Goal: Task Accomplishment & Management: Use online tool/utility

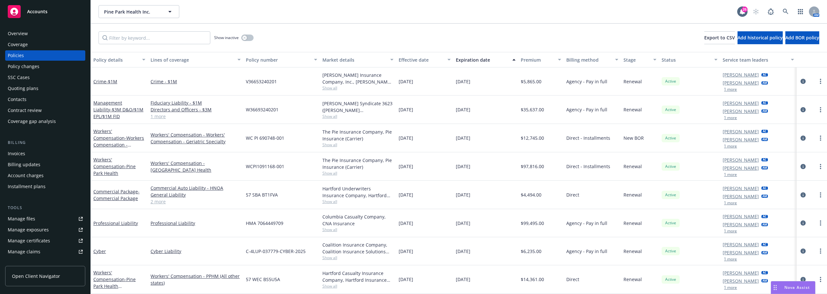
click at [143, 3] on div "Pine Park Health Inc. Pine Park Health Inc. 26 AM" at bounding box center [459, 11] width 737 height 23
click at [142, 11] on span "Pine Park Health Inc." at bounding box center [132, 11] width 56 height 7
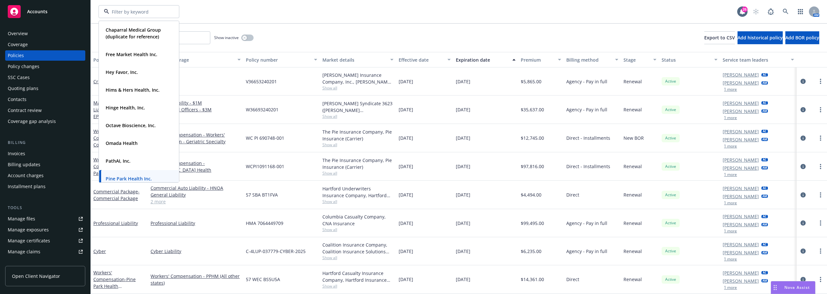
scroll to position [97, 0]
click at [133, 144] on strong "Omada Health" at bounding box center [122, 142] width 32 height 6
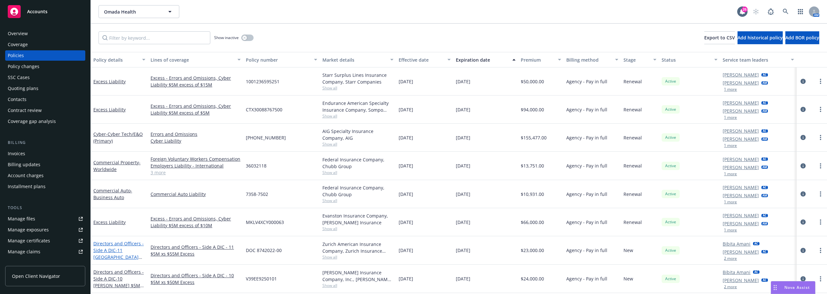
scroll to position [162, 0]
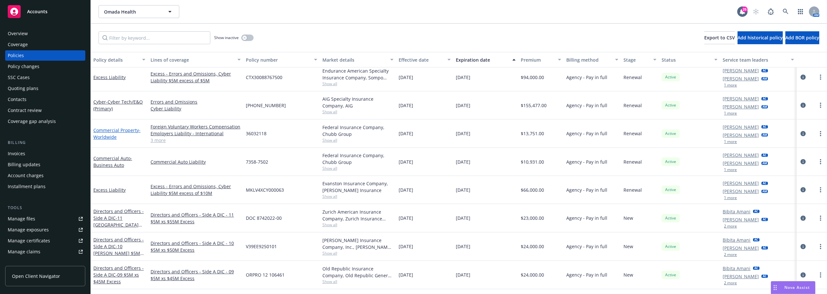
click at [111, 134] on span "- Worldwide" at bounding box center [116, 133] width 47 height 13
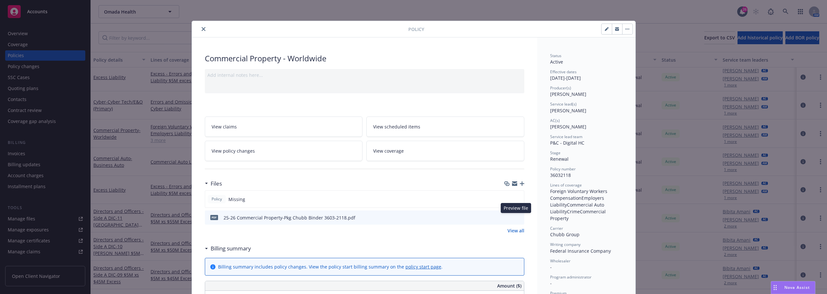
click at [518, 217] on icon "preview file" at bounding box center [519, 217] width 6 height 5
click at [516, 219] on icon "preview file" at bounding box center [519, 217] width 6 height 5
click at [202, 32] on button "close" at bounding box center [204, 29] width 8 height 8
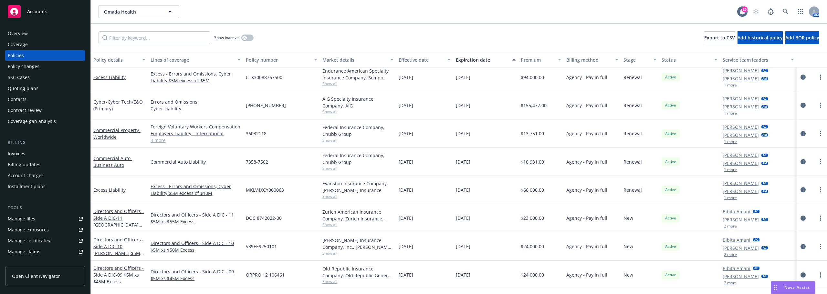
click at [42, 217] on link "Manage files" at bounding box center [45, 219] width 80 height 10
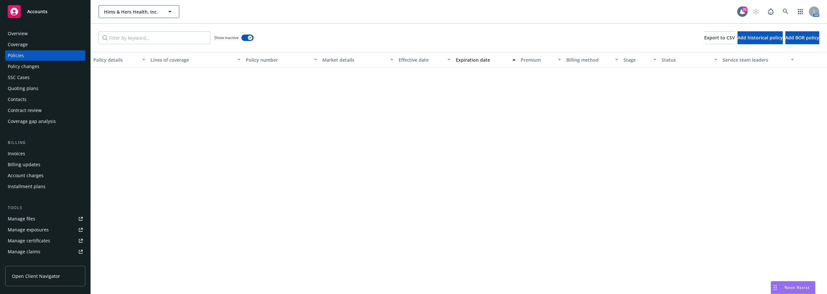
scroll to position [2262, 0]
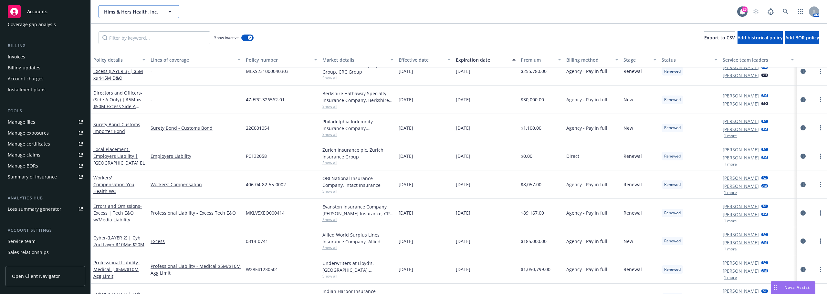
click at [108, 6] on button "Hims & Hers Health, Inc." at bounding box center [139, 11] width 81 height 13
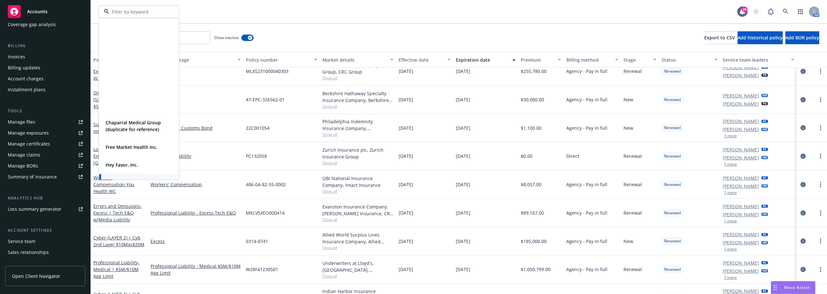
scroll to position [129, 0]
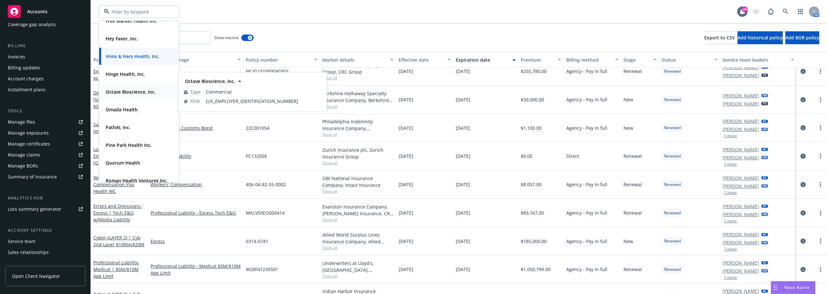
click at [133, 96] on div "Octave Bioscience, Inc." at bounding box center [130, 91] width 54 height 9
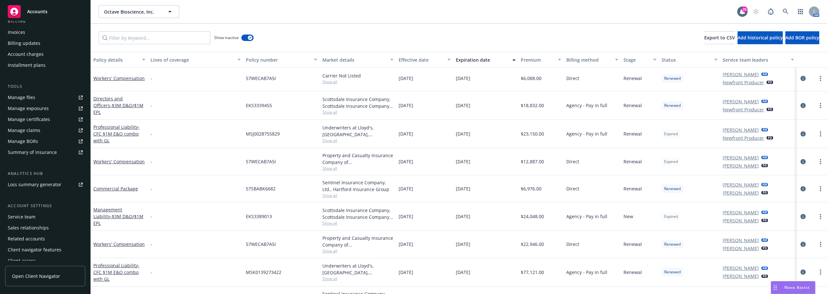
scroll to position [127, 0]
click at [37, 214] on div "Service team" at bounding box center [45, 212] width 75 height 10
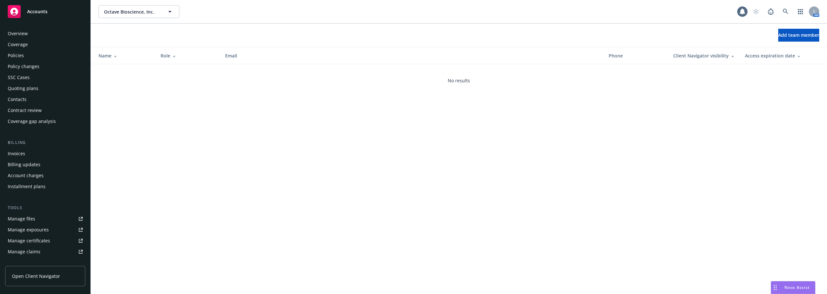
scroll to position [127, 0]
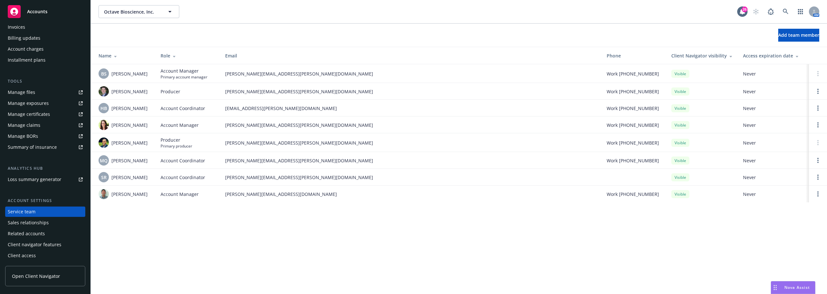
click at [29, 253] on div "Client access" at bounding box center [22, 256] width 28 height 10
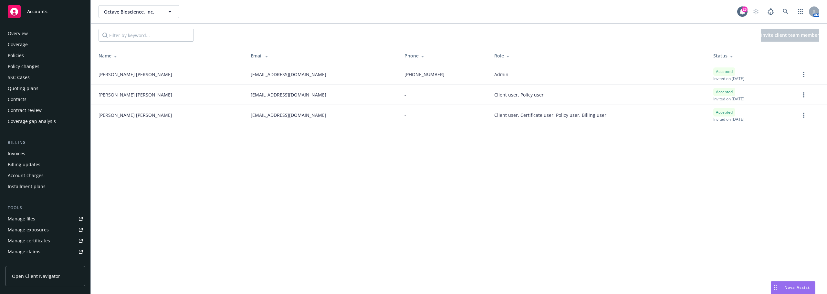
click at [48, 60] on div "Policies" at bounding box center [45, 55] width 75 height 10
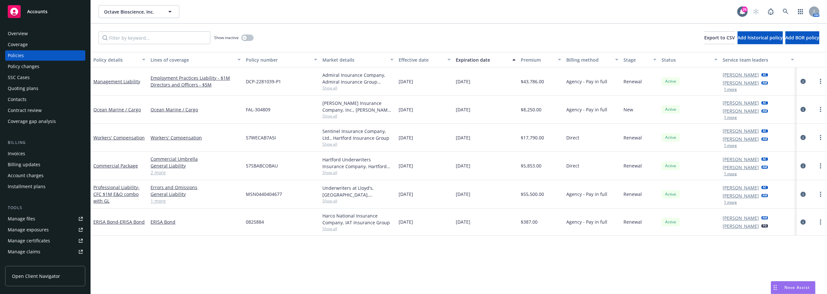
click at [92, 122] on div "Ocean Marine / Cargo" at bounding box center [119, 110] width 57 height 28
click at [107, 12] on span "Octave Bioscience, Inc." at bounding box center [132, 11] width 56 height 7
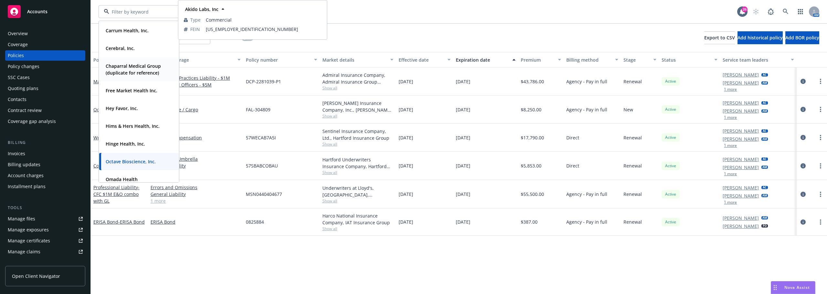
scroll to position [65, 0]
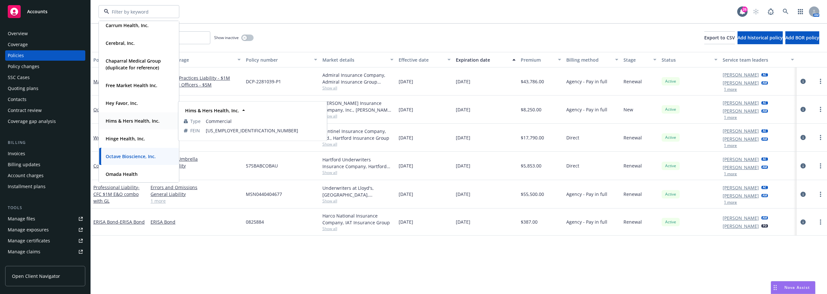
click at [133, 126] on div "Hims & Hers Health, Inc. Type Commercial FEIN 82-1928388" at bounding box center [139, 120] width 80 height 17
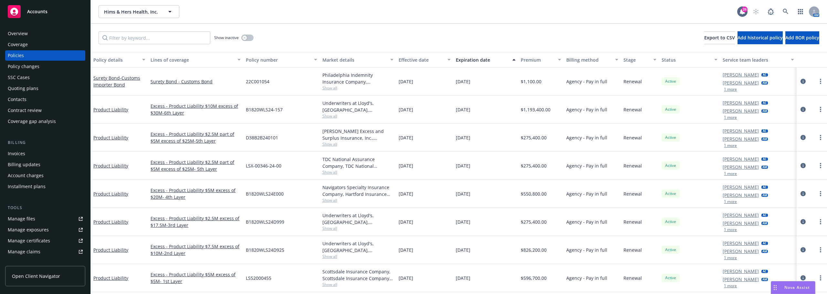
click at [52, 218] on link "Manage files" at bounding box center [45, 219] width 80 height 10
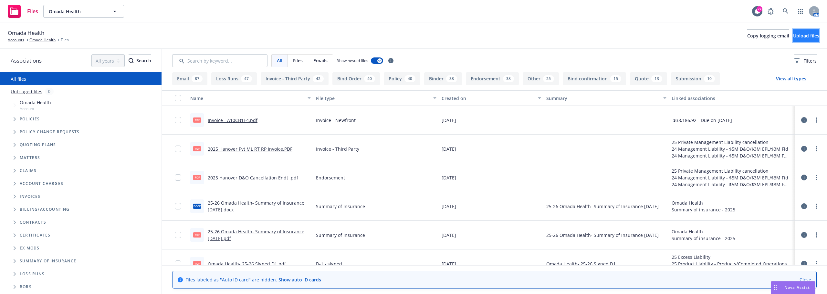
click at [799, 38] on span "Upload files" at bounding box center [806, 36] width 26 height 6
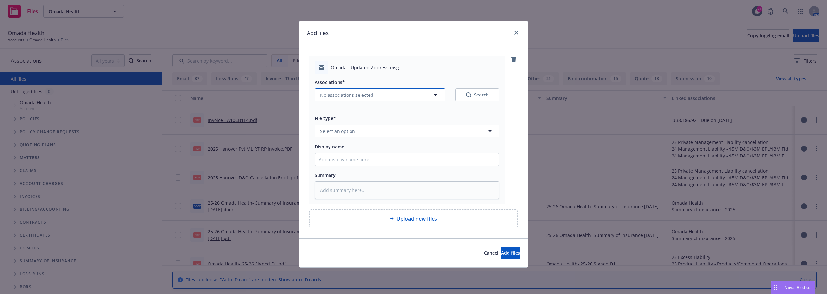
click at [349, 97] on span "No associations selected" at bounding box center [346, 95] width 53 height 7
type textarea "x"
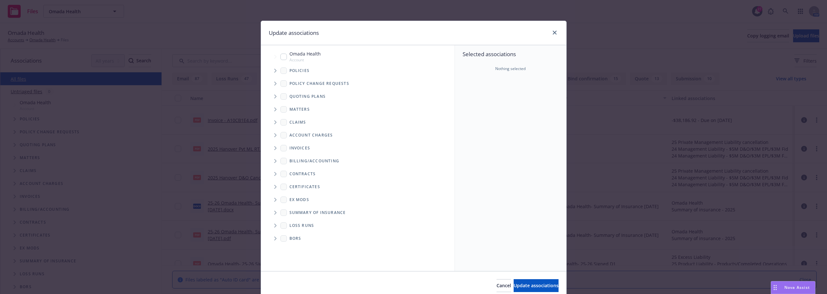
click at [281, 59] on input "Tree Example" at bounding box center [284, 57] width 6 height 6
checkbox input "true"
click at [515, 287] on span "Update associations" at bounding box center [536, 286] width 45 height 6
type textarea "x"
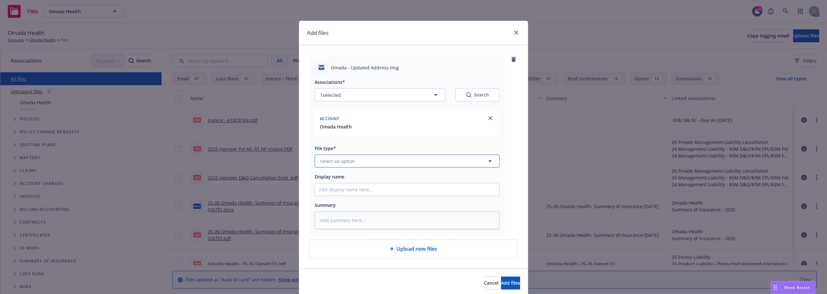
click at [357, 163] on button "Select an option" at bounding box center [407, 161] width 185 height 13
type input "email"
click at [366, 184] on div "Email" at bounding box center [407, 179] width 176 height 9
click at [368, 190] on input "Display name" at bounding box center [407, 190] width 184 height 12
type textarea "x"
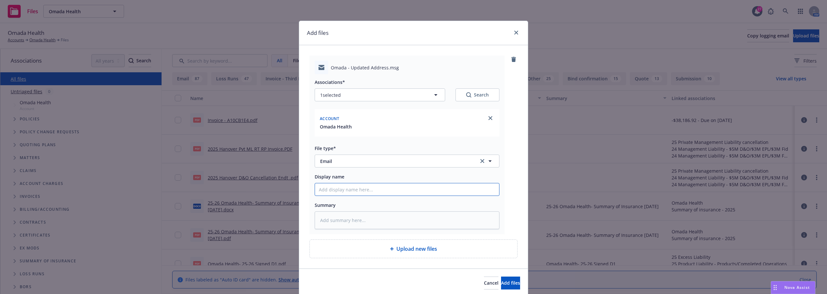
type input "M"
type textarea "x"
type input "Ma"
type textarea "x"
type input "Mai"
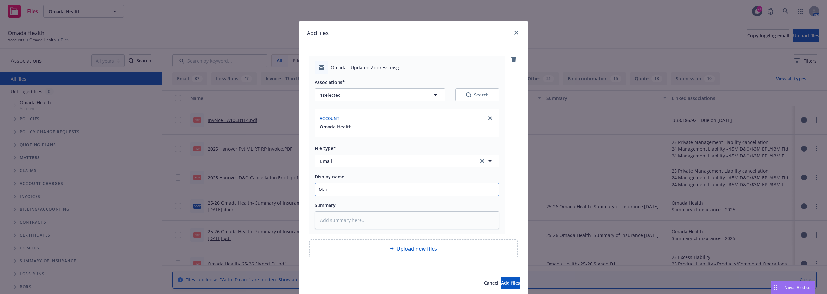
type textarea "x"
type input "Mail"
type textarea "x"
type input "Maili"
type textarea "x"
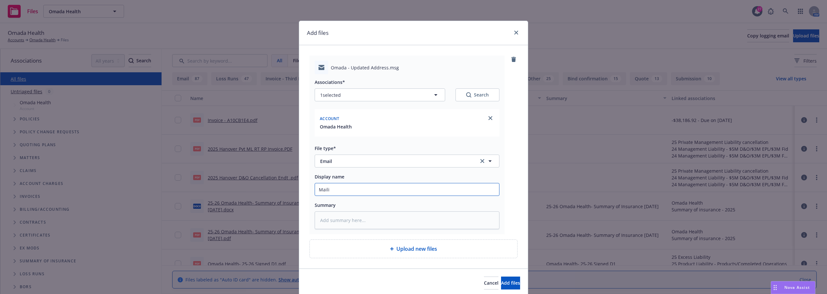
type input "Mailin"
type textarea "x"
type input "Mailing"
type textarea "x"
type input "Mailing"
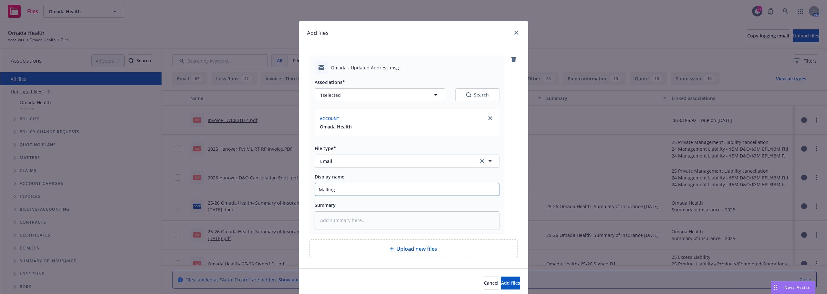
type textarea "x"
type input "Mailing A"
type textarea "x"
type input "Mailing Ad"
type textarea "x"
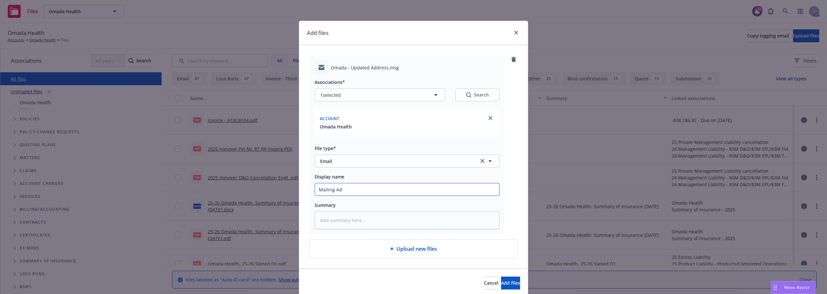
type input "Mailing Add"
type textarea "x"
type input "Mailing Addr"
type textarea "x"
type input "Mailing Addre"
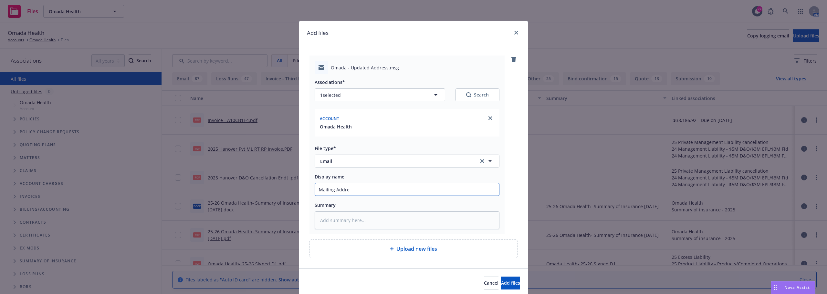
type textarea "x"
type input "Mailing Addres"
type textarea "x"
type input "Mailing Address"
type textarea "x"
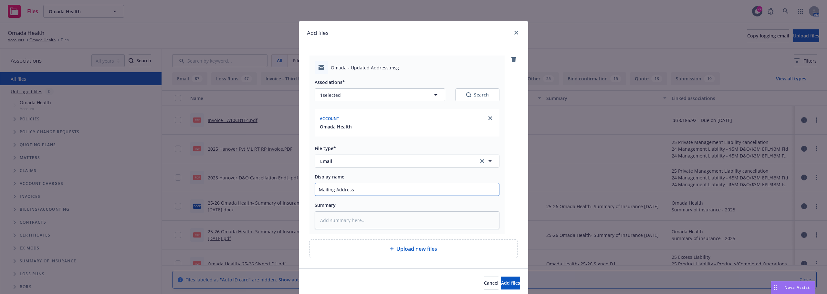
type input "Mailing Address/"
type textarea "x"
type input "Mailing Address/R"
type textarea "x"
type input "Mailing Address/Re"
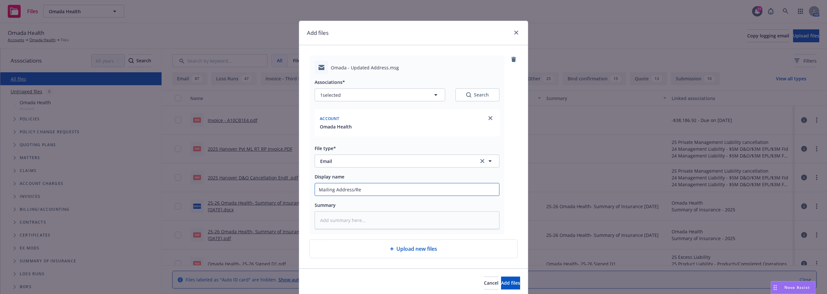
type textarea "x"
type input "Mailing Address/Rem"
type textarea "x"
type input "Mailing Address/Remo"
type textarea "x"
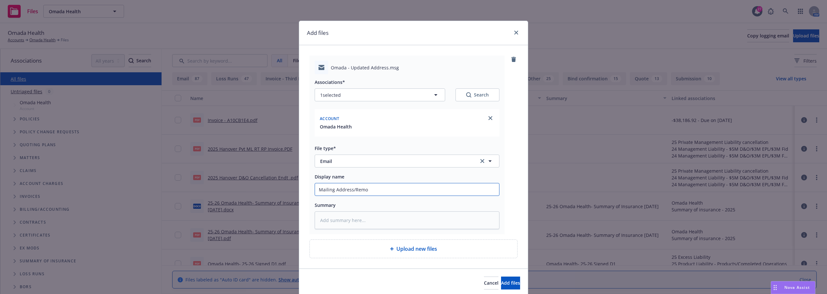
type input "Mailing Address/Remov"
type textarea "x"
type input "Mailing Address/Remove"
type textarea "x"
type input "Mailing Address/Remove"
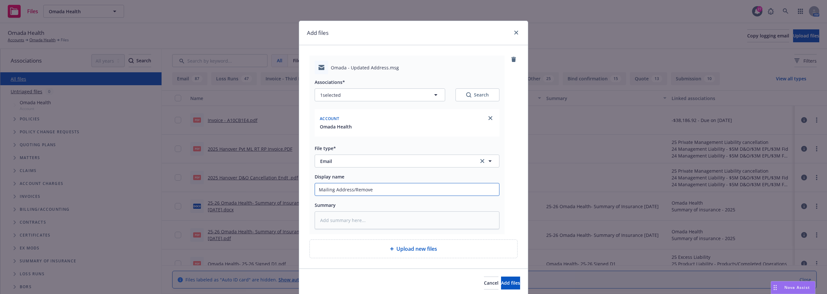
type textarea "x"
type input "Mailing Address/Remove S"
type textarea "x"
type input "Mailing Address/Remove Sa"
type textarea "x"
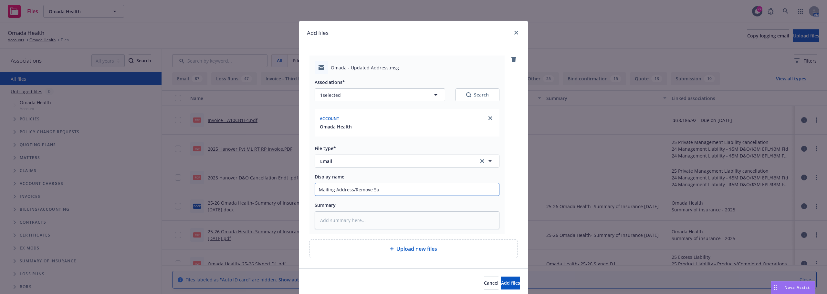
type input "Mailing Address/Remove S"
type textarea "x"
type input "Mailing Address/Remove"
type textarea "x"
type input "Mailing Address/Remove 4"
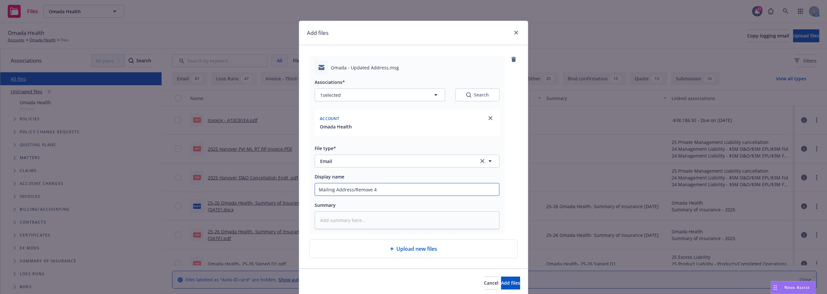
type textarea "x"
type input "Mailing Address/Remove 45"
type textarea "x"
type input "Mailing Address/Remove 4"
type textarea "x"
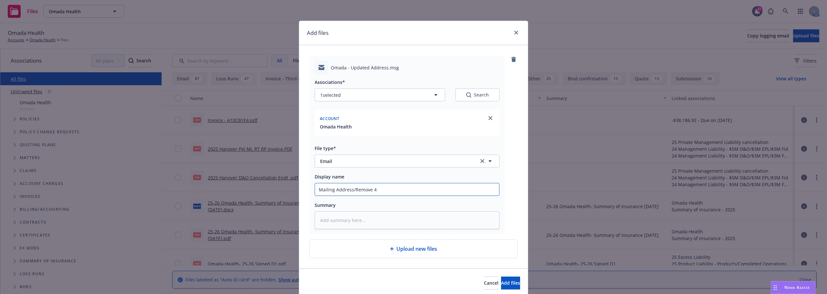
type input "Mailing Address/Remove"
type textarea "x"
type input "Mailing Address/Remove 5"
type textarea "x"
type input "Mailing Address/Remove 50"
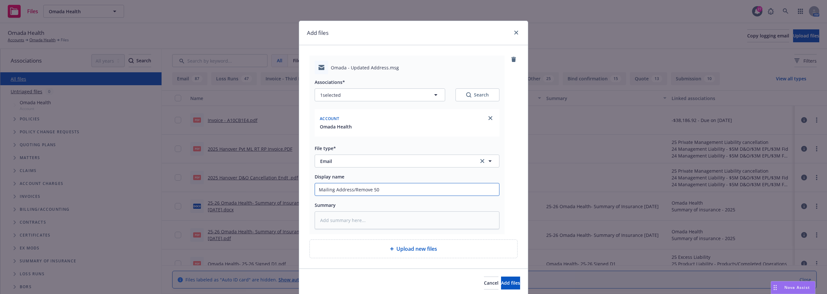
type textarea "x"
type input "Mailing Address/Remove 500"
type textarea "x"
type input "Mailing Address/Remove 500"
type textarea "x"
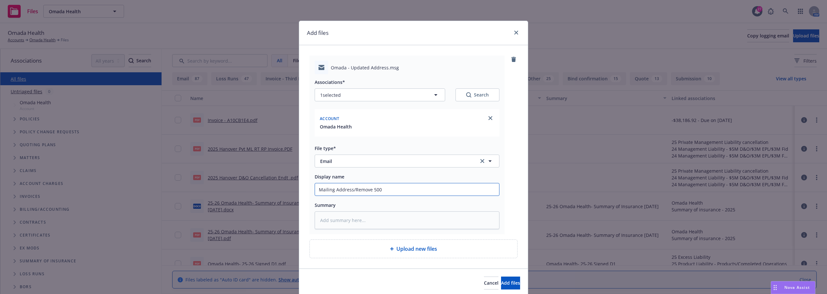
type input "Mailing Address/Remove 500 S"
type textarea "x"
type input "Mailing Address/Remove 500 Sa"
type textarea "x"
type input "Mailing Address/Remove 500 Sans"
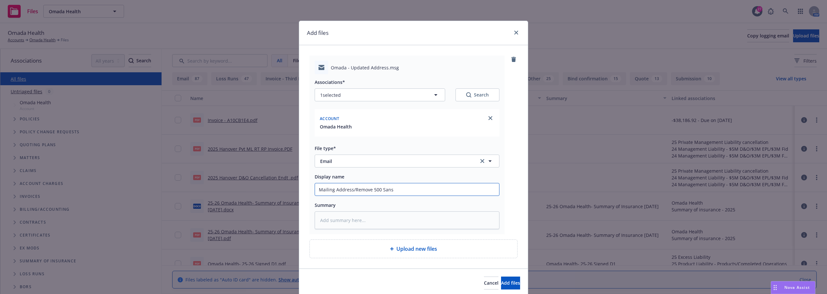
type textarea "x"
type input "Mailing Address/Remove 500 Sanso"
type textarea "x"
type input "Mailing Address/Remove 500 Sansom"
type textarea "x"
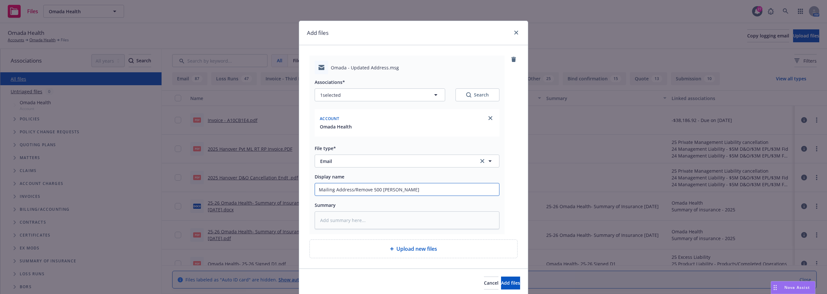
type input "Mailing Address/Remove 500 Sansome"
type textarea "x"
type input "Mailing Address/Remove 500 Sansome"
type textarea "x"
type input "Mailing Address/Remove 500 Sansome A"
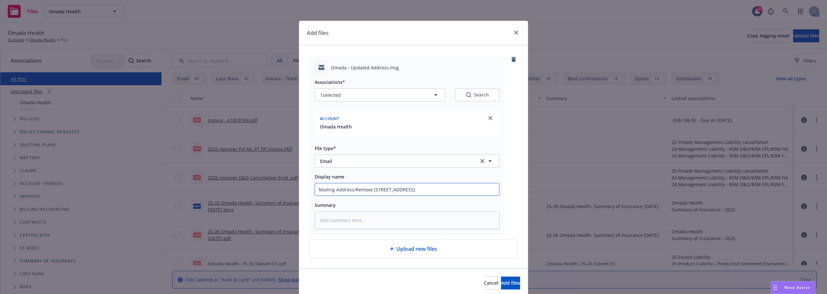
type textarea "x"
type input "Mailing Address/Remove 500 Sansome Ad"
type textarea "x"
type input "Mailing Address/Remove 500 Sansome Add"
type textarea "x"
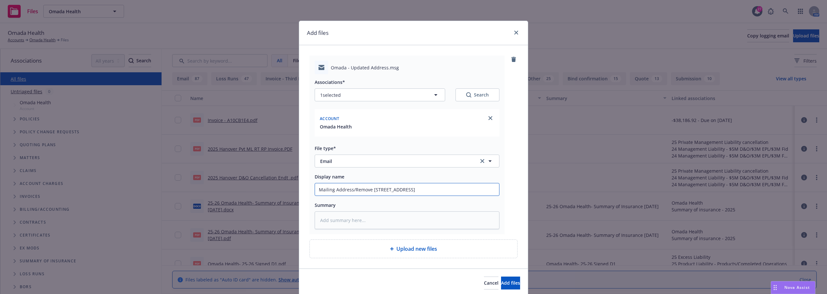
type input "Mailing Address/Remove 500 Sansome Addr"
type textarea "x"
type input "Mailing Address/Remove 500 Sansome Addre"
type textarea "x"
type input "Mailing Address/Remove 500 Sansome Addres"
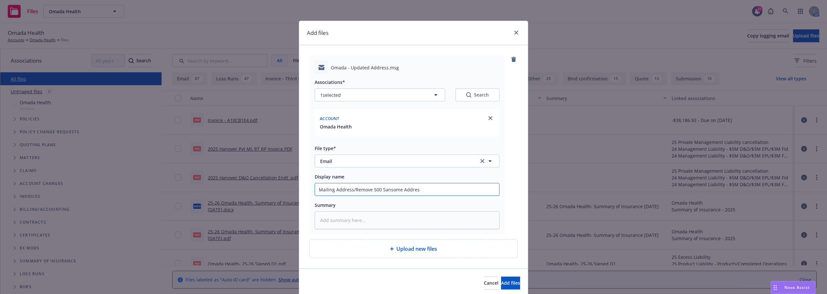
type textarea "x"
type input "Mailing Address/Remove 500 Sansome Address"
click at [501, 279] on button "Add files" at bounding box center [510, 283] width 19 height 13
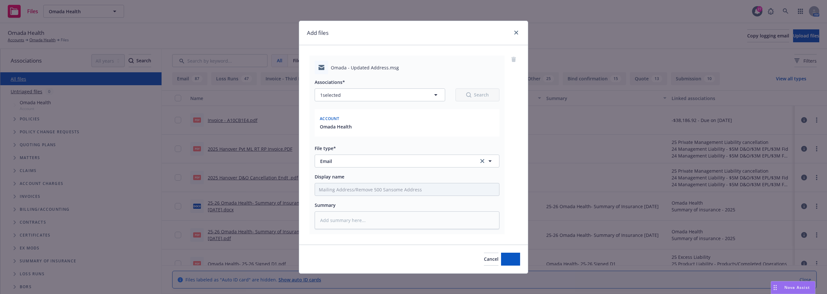
type textarea "x"
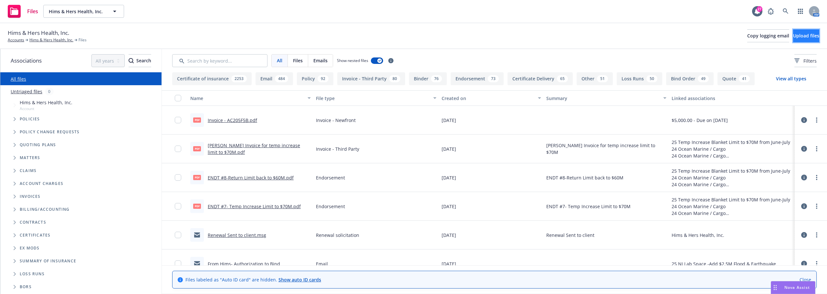
click at [793, 37] on span "Upload files" at bounding box center [806, 36] width 26 height 6
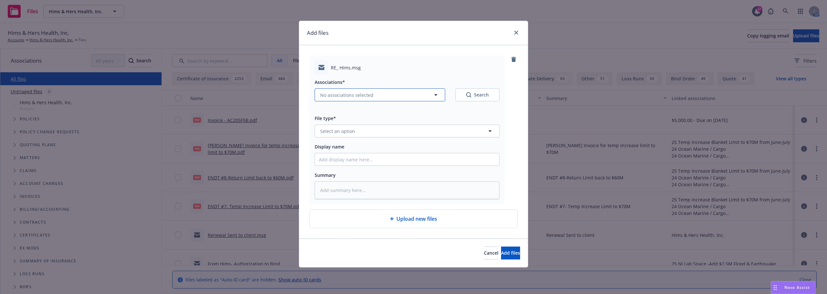
click at [398, 95] on button "No associations selected" at bounding box center [380, 95] width 131 height 13
type textarea "x"
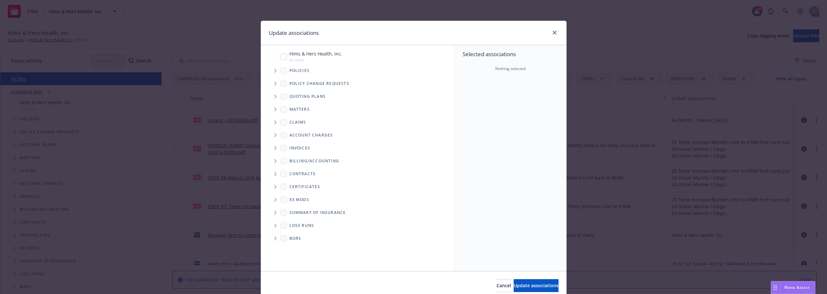
click at [309, 47] on div "Accessibility guide for tree Tree Example. Navigate the tree with the arrow key…" at bounding box center [358, 158] width 194 height 226
click at [306, 52] on span "Hims & Hers Health, Inc." at bounding box center [316, 53] width 53 height 7
checkbox input "true"
click at [514, 288] on span "Update associations" at bounding box center [536, 286] width 45 height 6
type textarea "x"
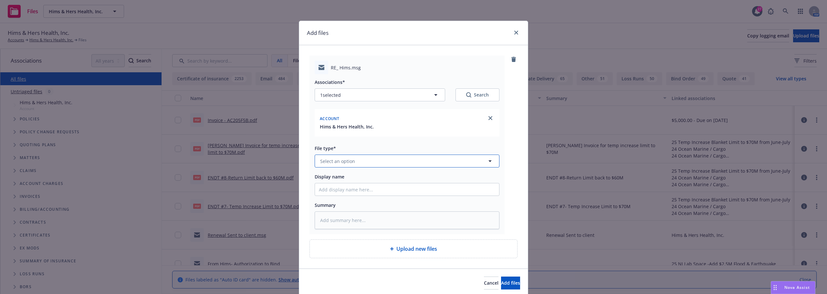
click at [345, 164] on span "Select an option" at bounding box center [337, 161] width 35 height 7
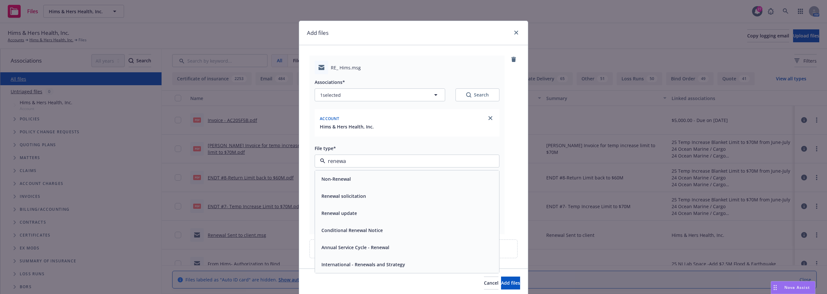
type input "renewal"
click at [368, 245] on span "Annual Service Cycle - Renewal" at bounding box center [356, 247] width 68 height 7
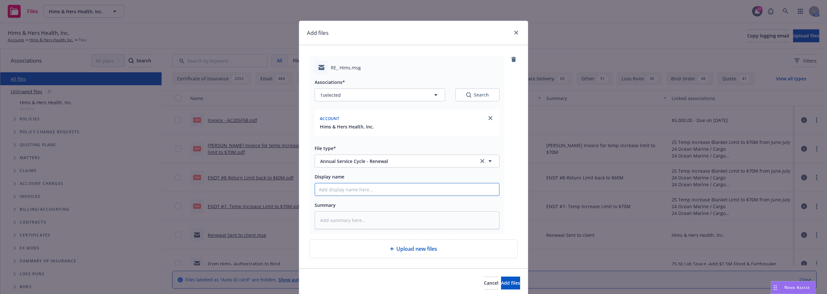
click at [362, 190] on input "Display name" at bounding box center [407, 190] width 184 height 12
type textarea "x"
type input "R"
type textarea "x"
type input "Re"
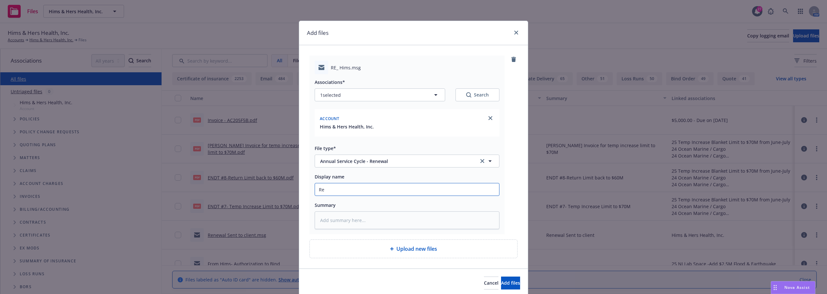
type textarea "x"
type input "Ren"
type textarea "x"
type input "Rene"
type textarea "x"
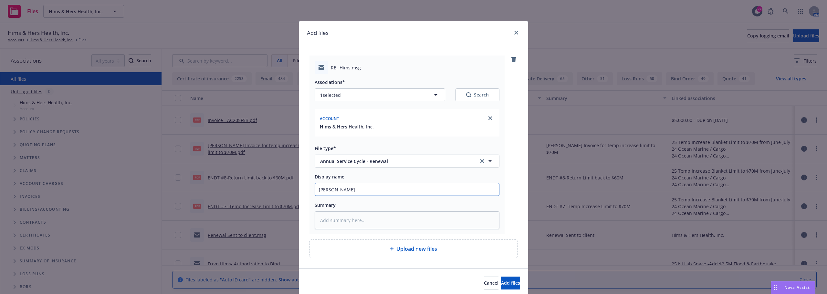
type input "Renew"
type textarea "x"
type input "Renewa"
type textarea "x"
type input "Renewal"
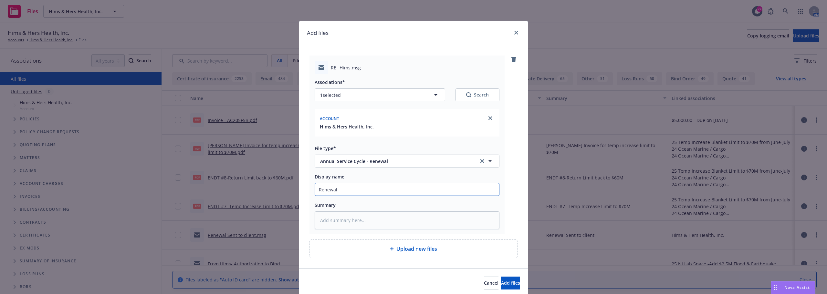
type textarea "x"
type input "Renewal"
type textarea "x"
type input "Renewal S"
type textarea "x"
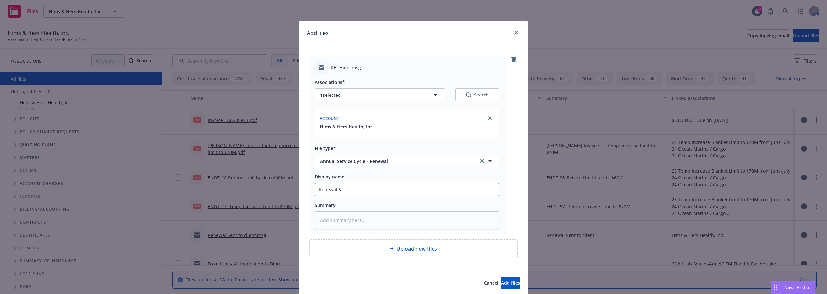
type input "Renewal St"
type textarea "x"
type input "Renewal Str"
type textarea "x"
type input "Renewal Stra"
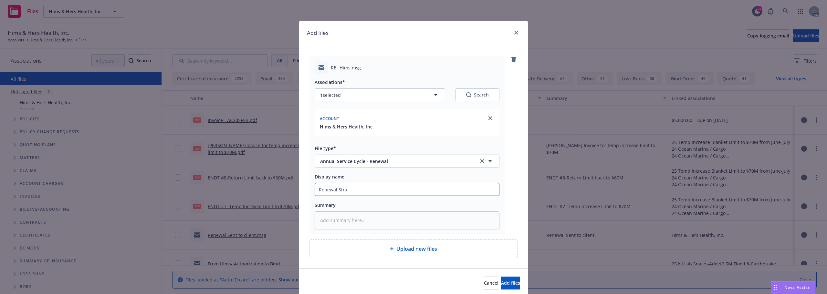
type textarea "x"
type input "Renewal Strat"
type textarea "x"
type input "Renewal Strate"
type textarea "x"
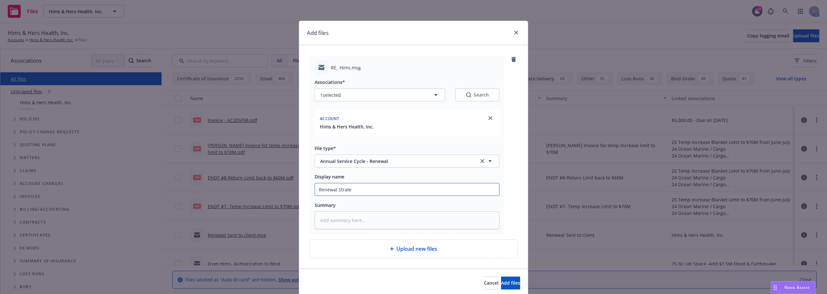
type input "Renewal Strateg"
type textarea "x"
type input "Renewal Strategy"
click at [501, 279] on button "Add files" at bounding box center [510, 283] width 19 height 13
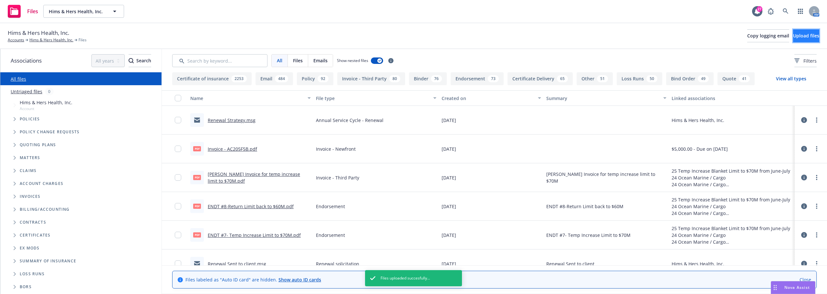
click at [793, 34] on button "Upload files" at bounding box center [806, 35] width 26 height 13
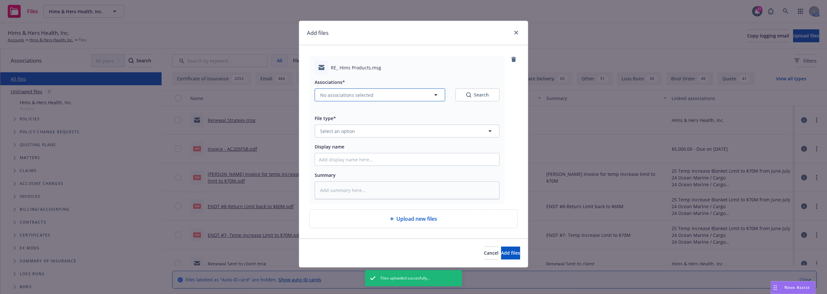
click at [359, 89] on button "No associations selected" at bounding box center [380, 95] width 131 height 13
type textarea "x"
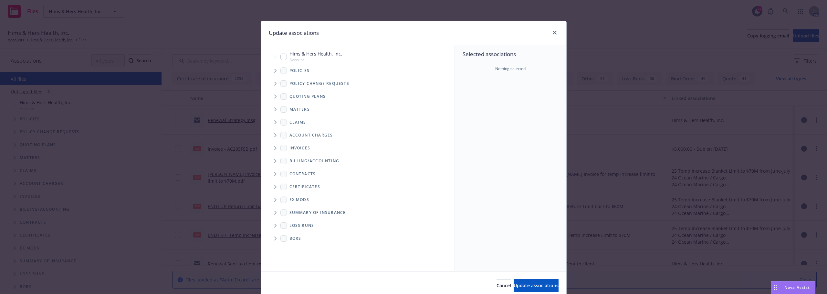
click at [311, 53] on span "Hims & Hers Health, Inc." at bounding box center [316, 53] width 53 height 7
checkbox input "true"
click at [528, 283] on span "Update associations" at bounding box center [536, 286] width 45 height 6
type textarea "x"
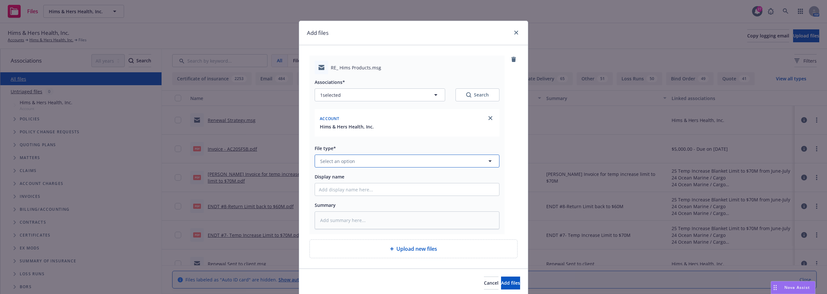
click at [345, 163] on span "Select an option" at bounding box center [337, 161] width 35 height 7
type input "em"
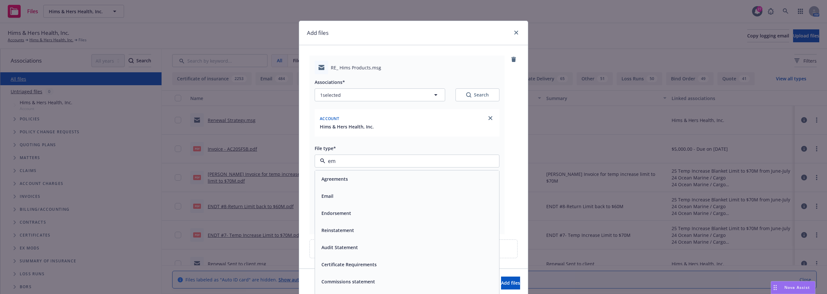
click at [338, 193] on div "Email" at bounding box center [407, 196] width 176 height 9
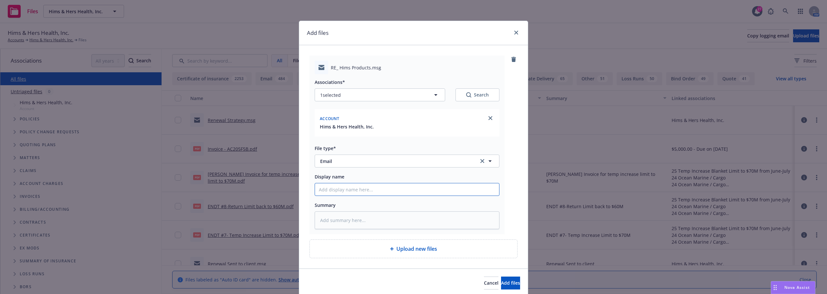
click at [345, 193] on input "Display name" at bounding box center [407, 190] width 184 height 12
type textarea "x"
type input "C"
type textarea "x"
type input "CR"
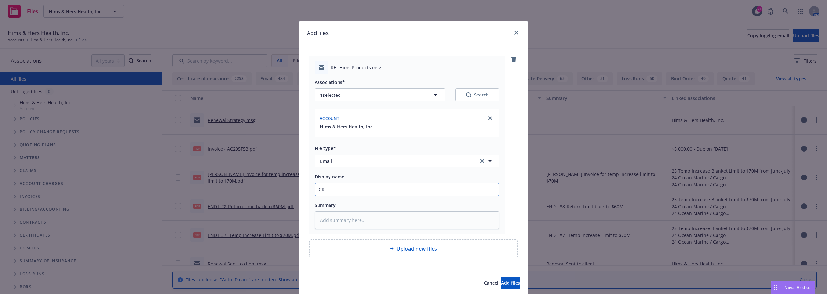
type textarea "x"
type input "CRC"
type textarea "x"
type input "CRC"
type textarea "x"
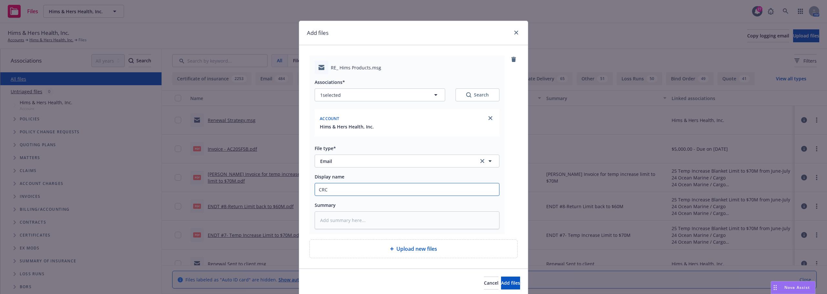
type input "CRC P"
type textarea "x"
type input "CRC Pr"
type textarea "x"
type input "CRC Pro"
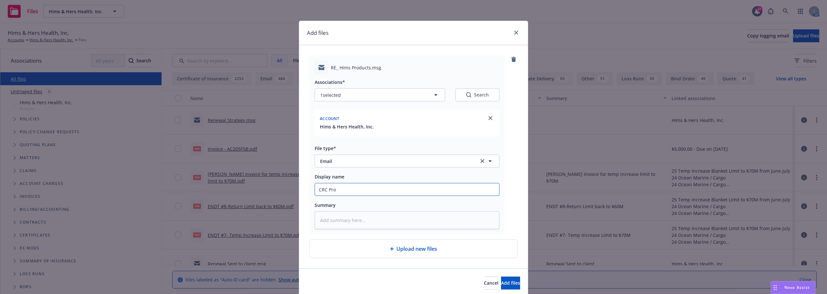
type textarea "x"
type input "CRC Prod"
type textarea "x"
type input "CRC Produ"
type textarea "x"
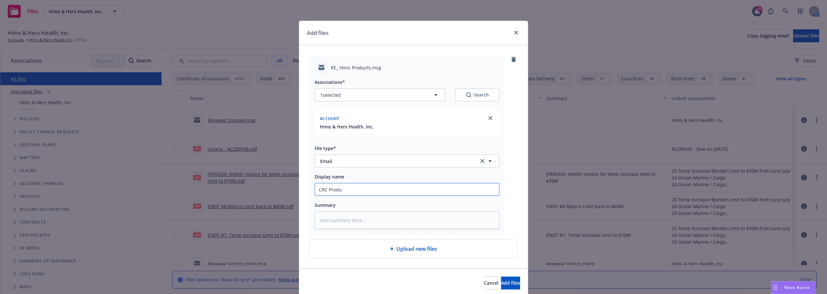
type input "CRC Produc"
type textarea "x"
type input "CRC Product"
type textarea "x"
type input "CRC Products"
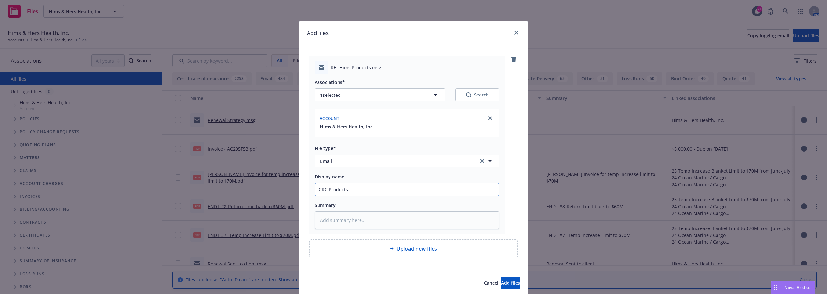
type textarea "x"
type input "CRC Products U"
type textarea "x"
type input "CRC Products Up"
type textarea "x"
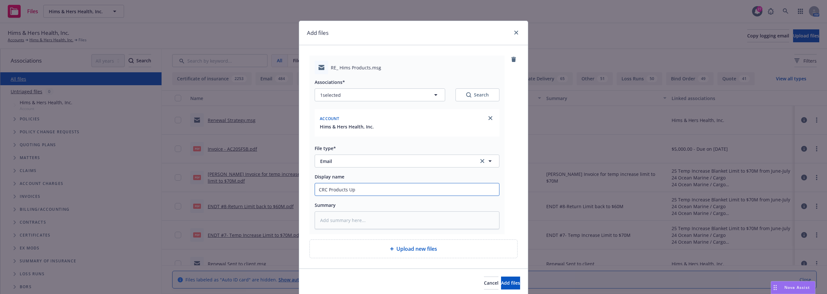
type input "CRC Products Upd"
type textarea "x"
type input "CRC Products Upda"
type textarea "x"
type input "CRC Products Updat"
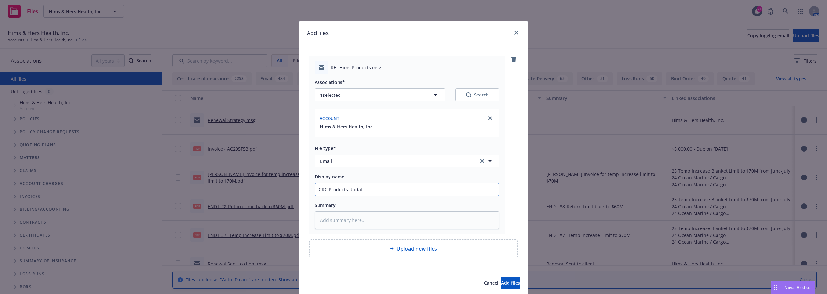
type textarea "x"
click at [346, 191] on input "CRC Products Update" at bounding box center [407, 190] width 184 height 12
type input "CRC Products Update"
click at [508, 285] on button "Add files" at bounding box center [510, 283] width 19 height 13
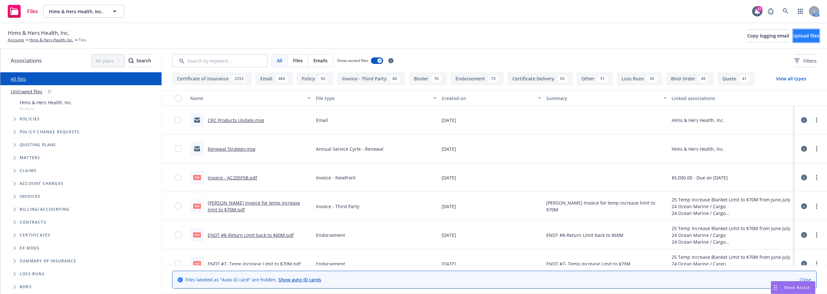
click at [793, 37] on span "Upload files" at bounding box center [806, 36] width 26 height 6
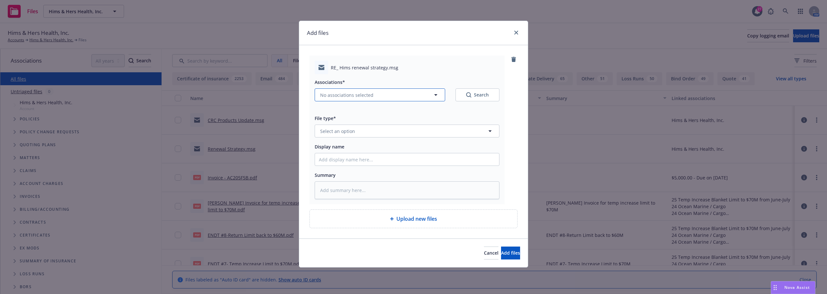
click at [370, 99] on button "No associations selected" at bounding box center [380, 95] width 131 height 13
type textarea "x"
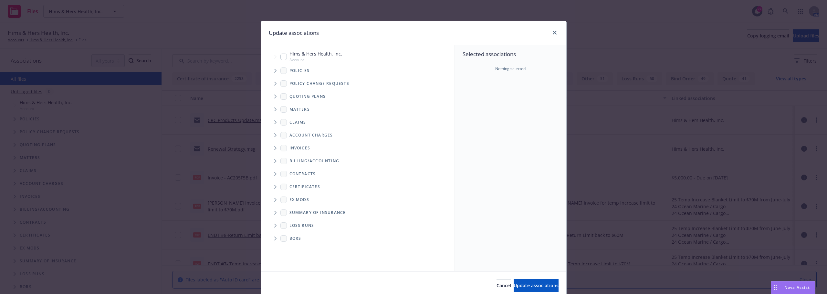
click at [293, 57] on span "Hims & Hers Health, Inc." at bounding box center [316, 53] width 53 height 7
checkbox input "true"
click at [522, 288] on span "Update associations" at bounding box center [536, 286] width 45 height 6
type textarea "x"
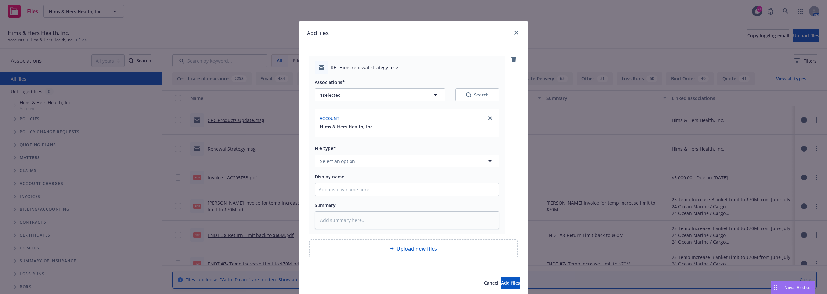
click at [360, 154] on div "File type* Select an option" at bounding box center [407, 155] width 185 height 23
click at [362, 161] on button "Select an option" at bounding box center [407, 161] width 185 height 13
type input "ren"
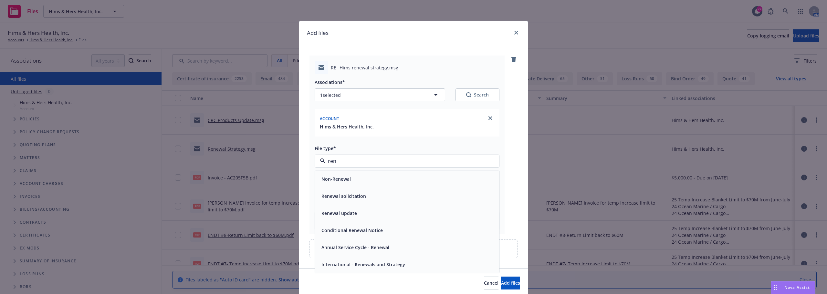
click at [360, 250] on span "Annual Service Cycle - Renewal" at bounding box center [356, 247] width 68 height 7
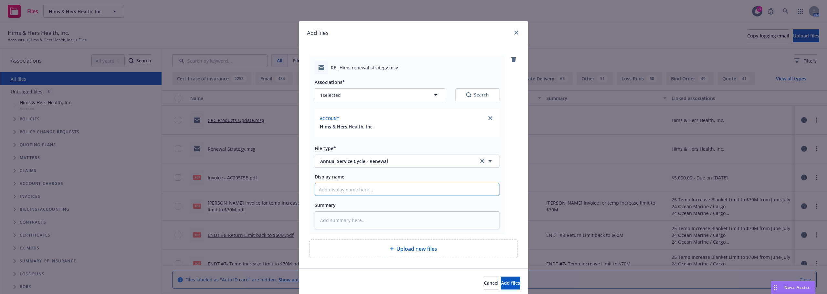
click at [364, 194] on input "Display name" at bounding box center [407, 190] width 184 height 12
type textarea "x"
type input "R"
type textarea "x"
type input "RS"
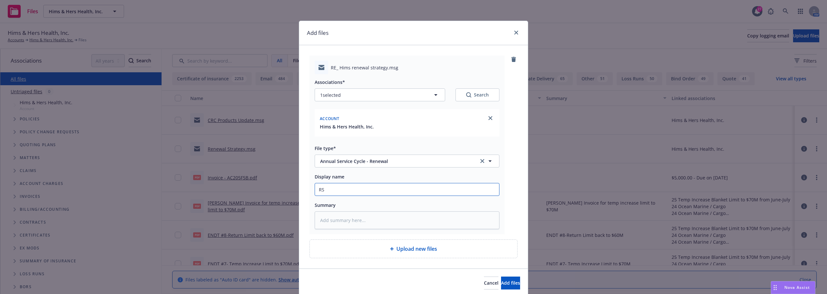
type textarea "x"
type input "RS"
type textarea "x"
type input "RS F"
type textarea "x"
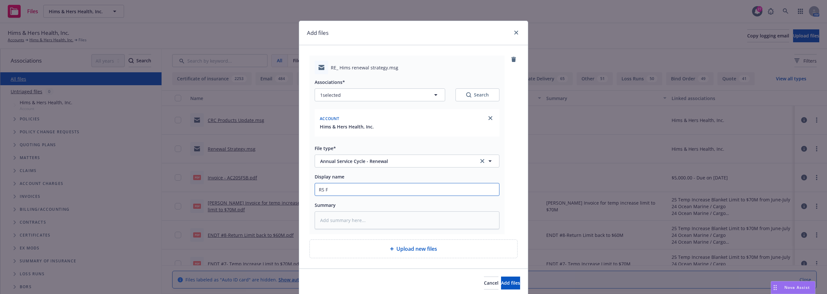
type input "RS Fi"
type textarea "x"
type input "RS Fin"
type textarea "x"
type input "RS Fina"
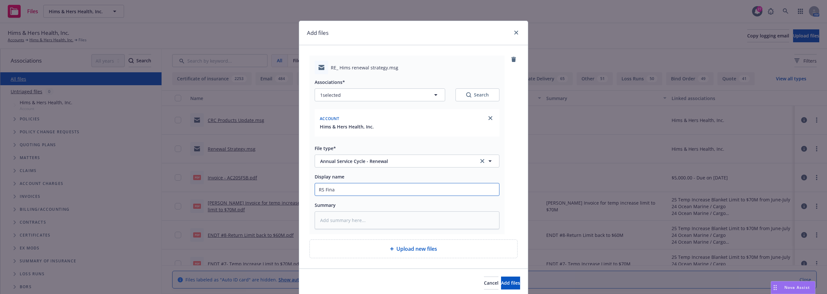
type textarea "x"
type input "RS Final"
type textarea "x"
type input "RS Final"
type textarea "x"
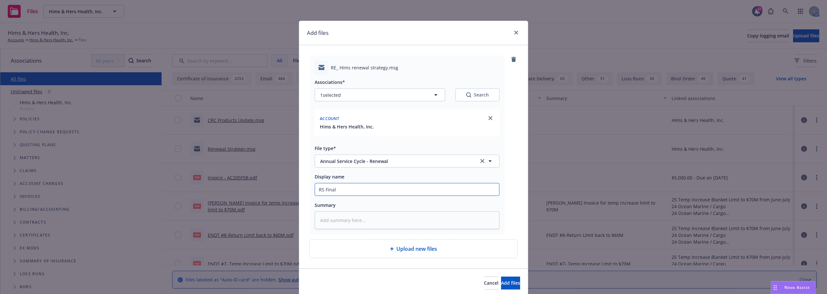
type input "RS Final -"
type textarea "x"
type input "RS Final -"
type textarea "x"
type input "RS Final - T"
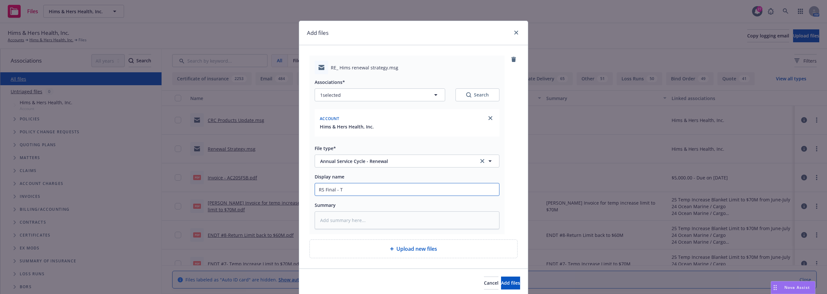
type textarea "x"
type input "RS Final - Ti"
type textarea "x"
type input "RS Final - Tim"
click at [501, 280] on button "Add files" at bounding box center [510, 283] width 19 height 13
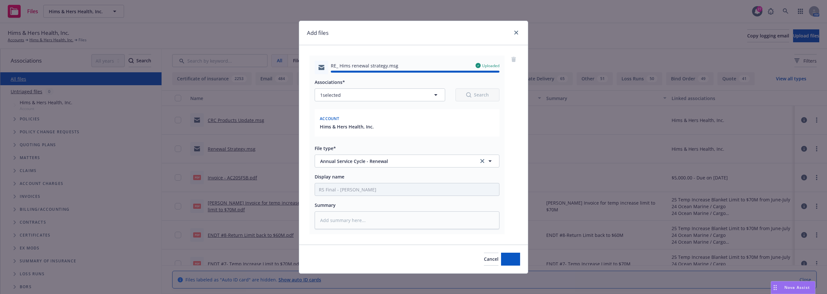
type textarea "x"
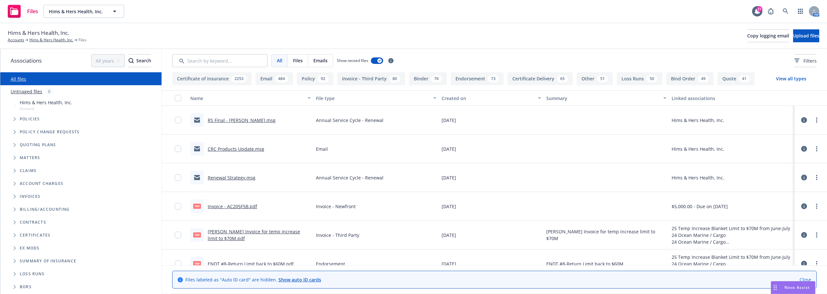
click at [232, 147] on link "CRC Products Update.msg" at bounding box center [236, 149] width 57 height 6
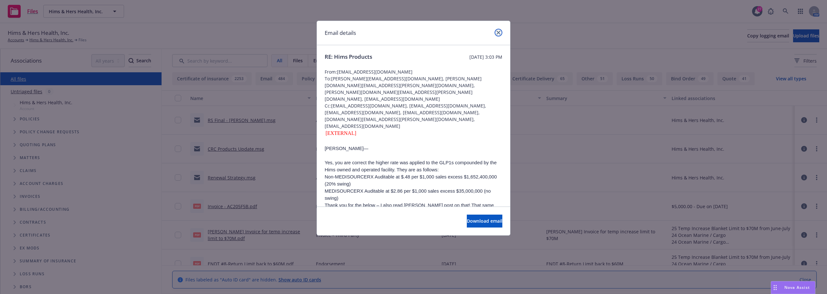
click at [501, 30] on link "close" at bounding box center [499, 33] width 8 height 8
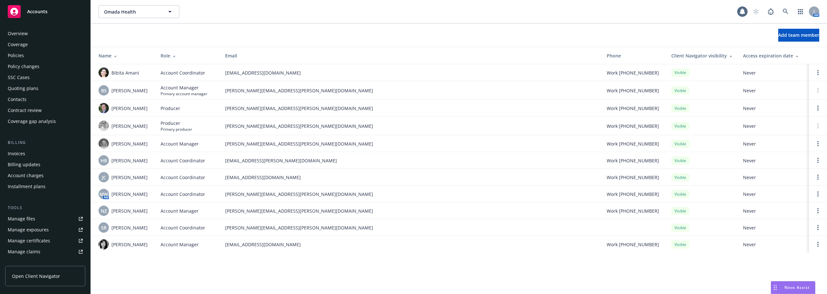
scroll to position [127, 0]
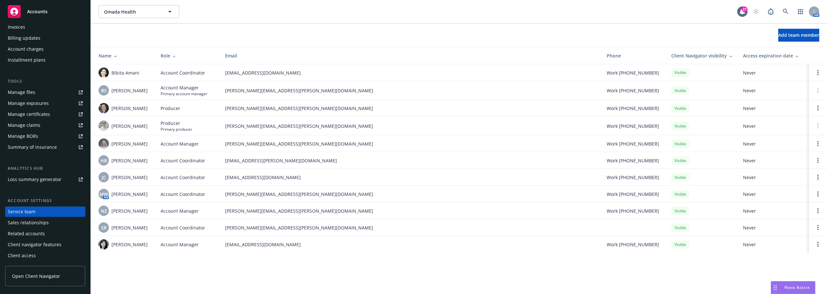
click at [346, 101] on td "[PERSON_NAME][EMAIL_ADDRESS][PERSON_NAME][DOMAIN_NAME]" at bounding box center [411, 108] width 382 height 17
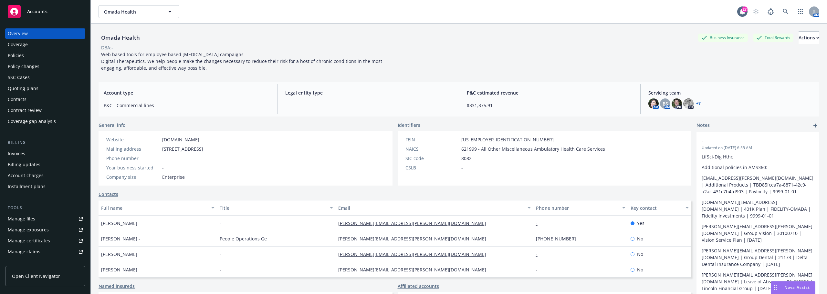
click at [584, 79] on div "Omada Health Business Insurance Total Rewards Actions DBA: - Web based tools fo…" at bounding box center [459, 167] width 721 height 287
